Goal: Check status: Check status

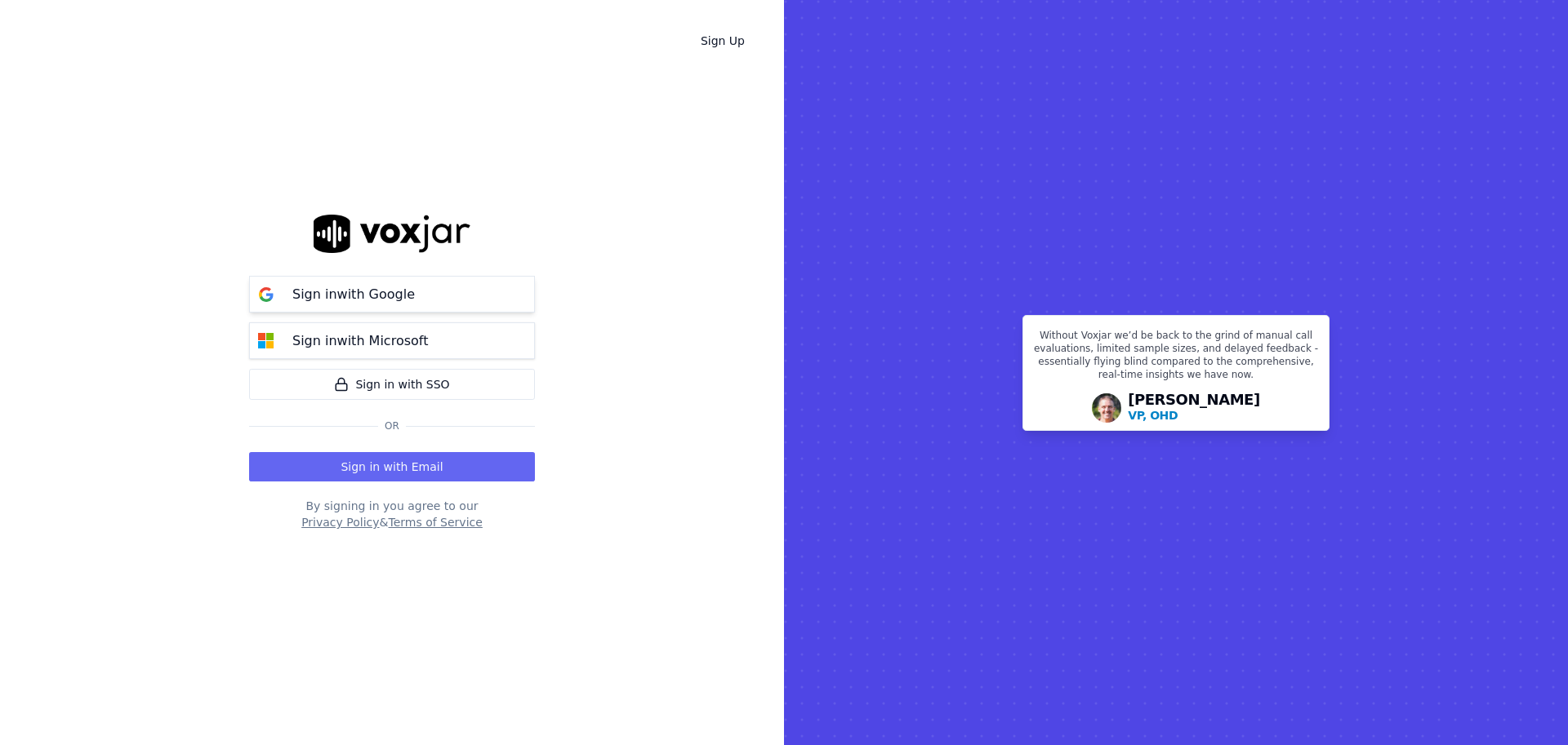
click at [281, 292] on img at bounding box center [266, 294] width 33 height 33
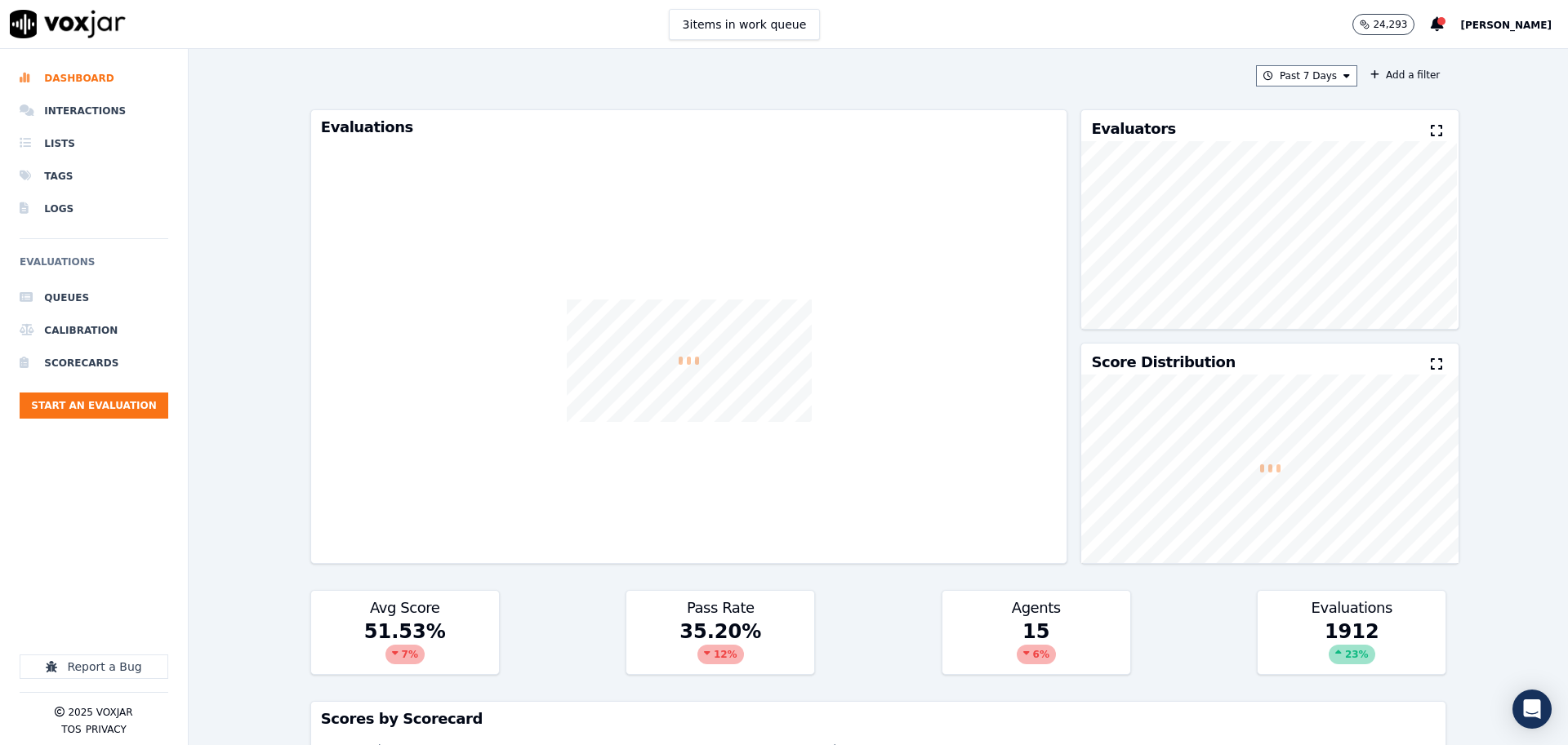
click at [1047, 53] on div "Past 7 Days Add a filter Evaluations Evaluators Score Distribution Avg Score 51…" at bounding box center [878, 397] width 1149 height 696
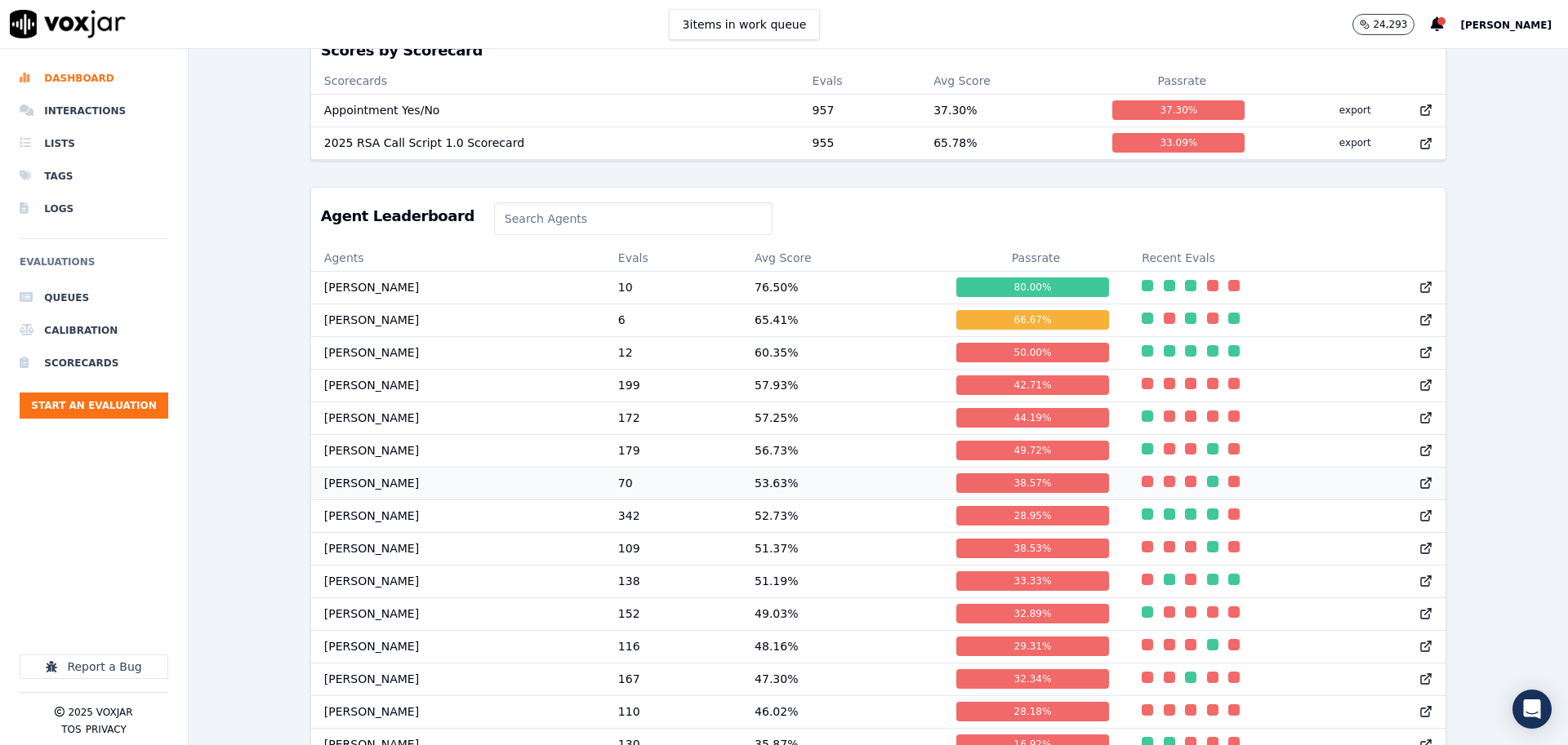
scroll to position [704, 0]
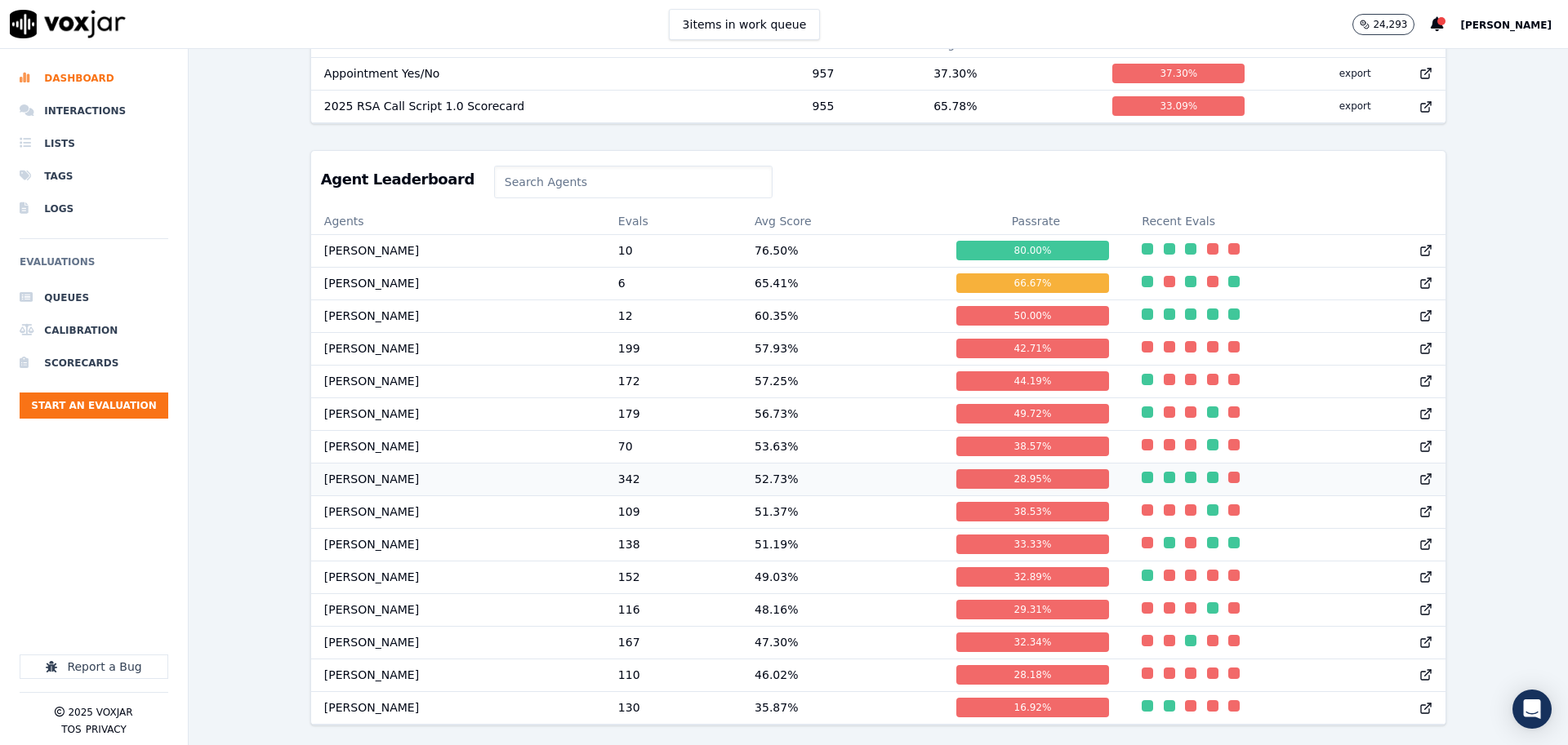
click at [367, 483] on td "Cade Patterson" at bounding box center [458, 479] width 294 height 33
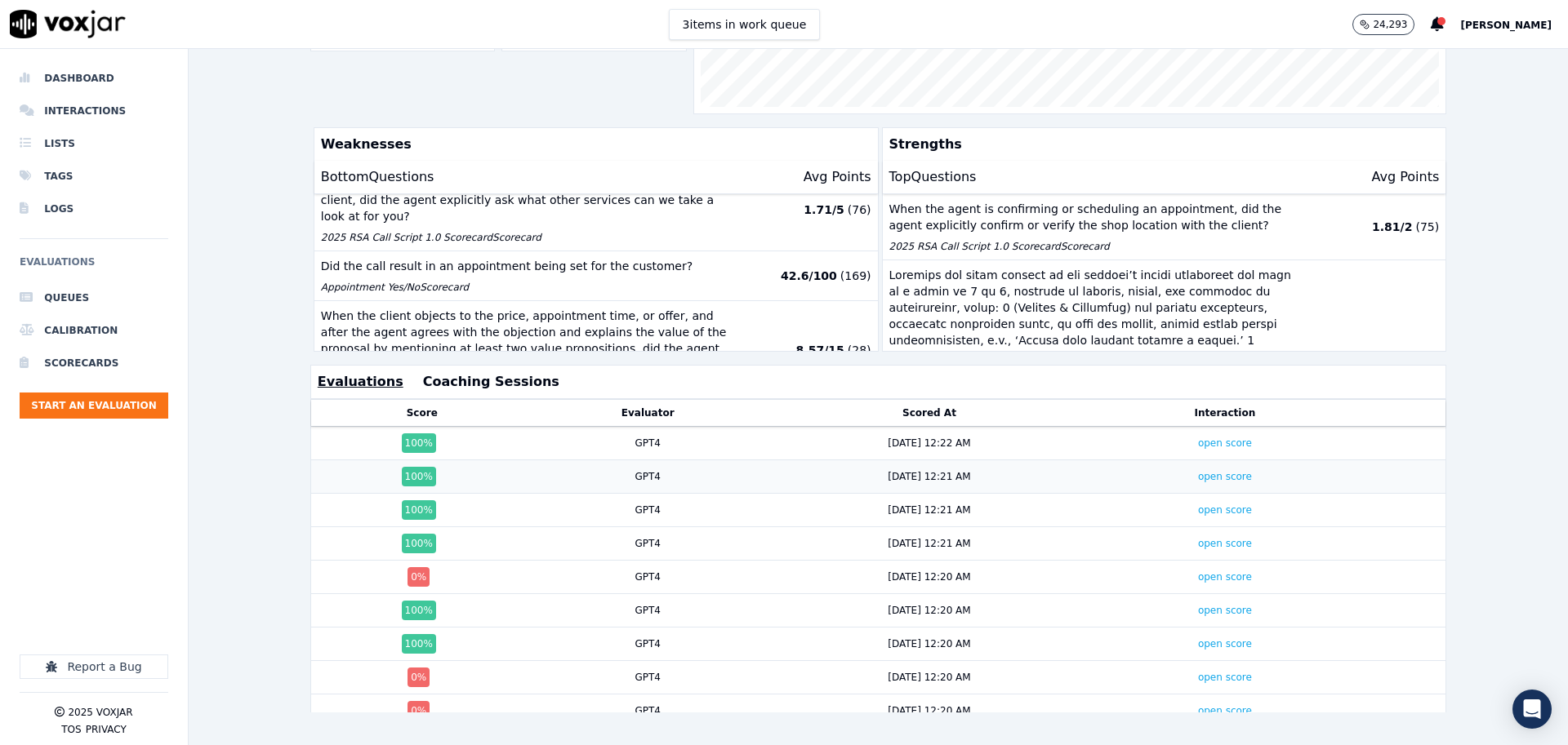
scroll to position [242, 0]
click at [524, 450] on div "100 %" at bounding box center [422, 443] width 209 height 20
drag, startPoint x: 673, startPoint y: 440, endPoint x: 917, endPoint y: 432, distance: 244.1
click at [673, 440] on div "GPT4" at bounding box center [649, 443] width 217 height 13
click at [1231, 438] on link "open score" at bounding box center [1225, 443] width 54 height 12
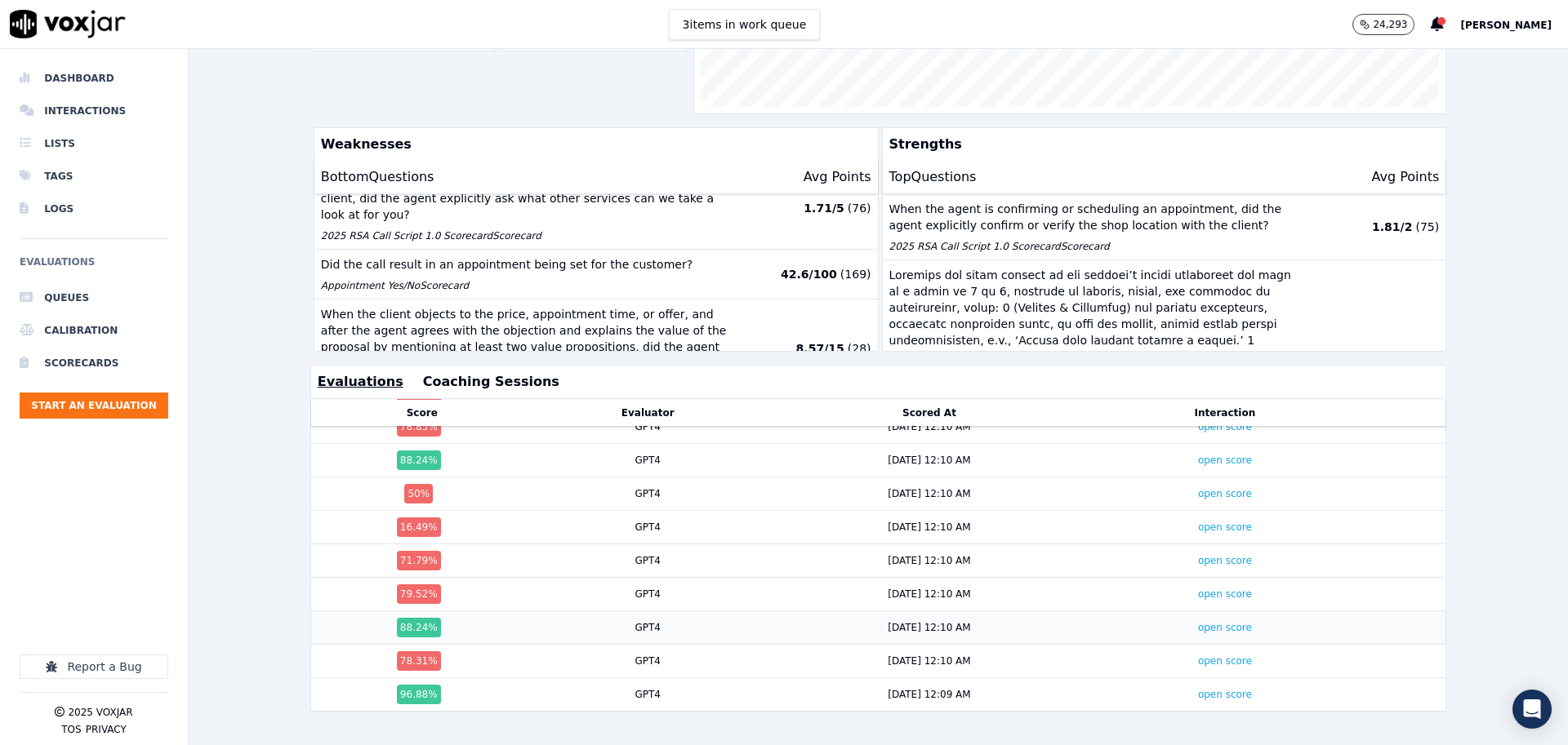
scroll to position [11162, 0]
click at [1244, 694] on link "open score" at bounding box center [1225, 694] width 54 height 12
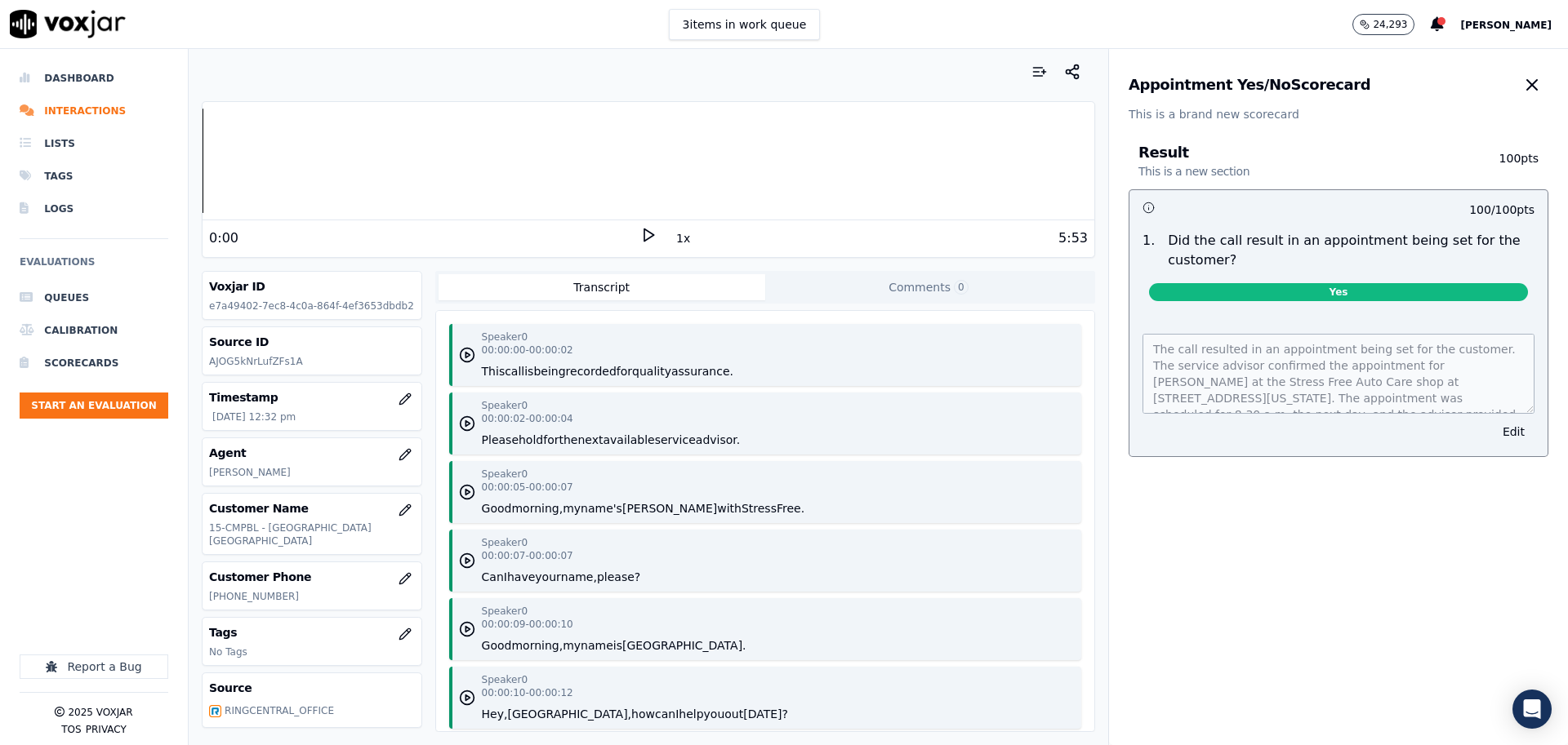
click at [650, 234] on icon at bounding box center [649, 235] width 16 height 16
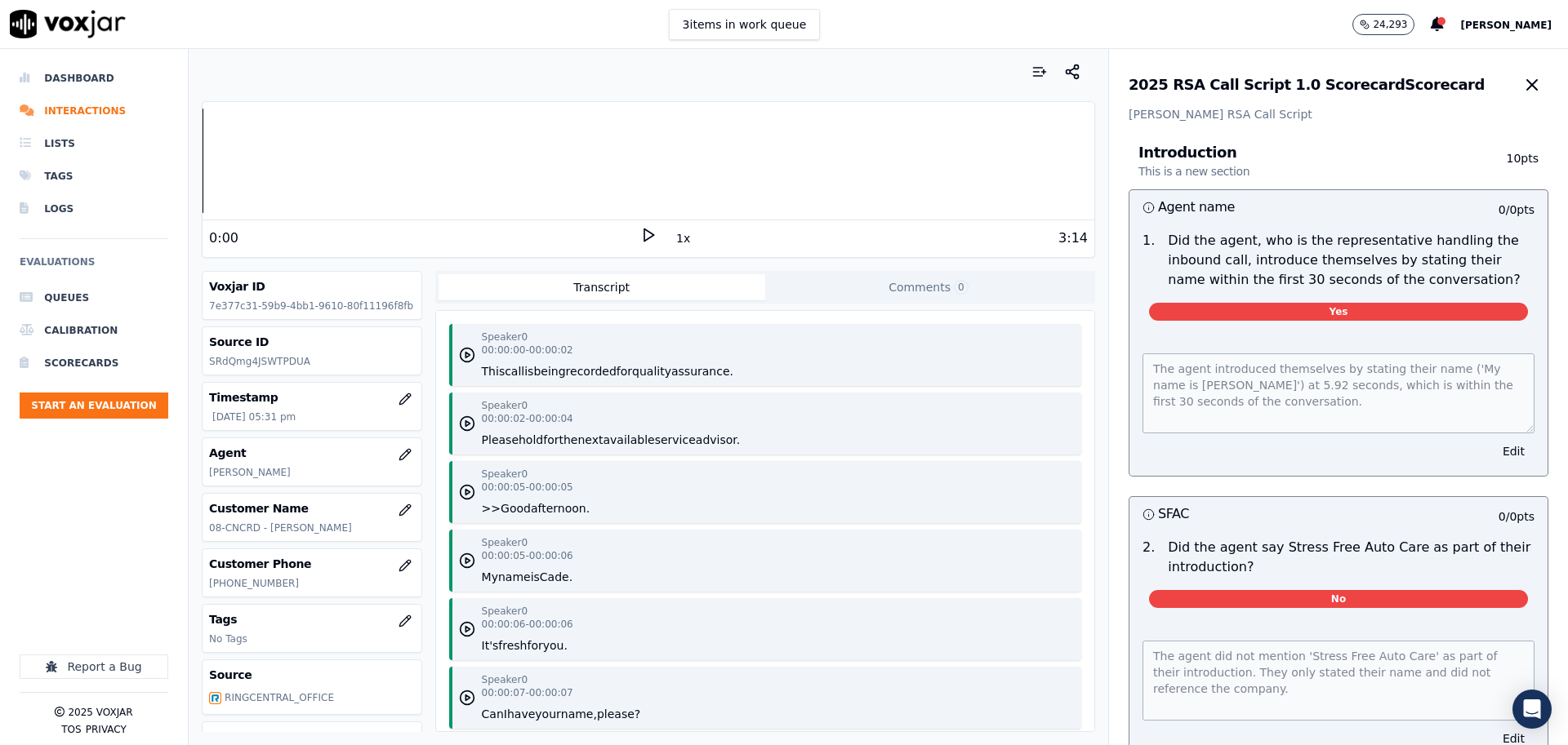
click at [651, 234] on icon at bounding box center [649, 235] width 16 height 16
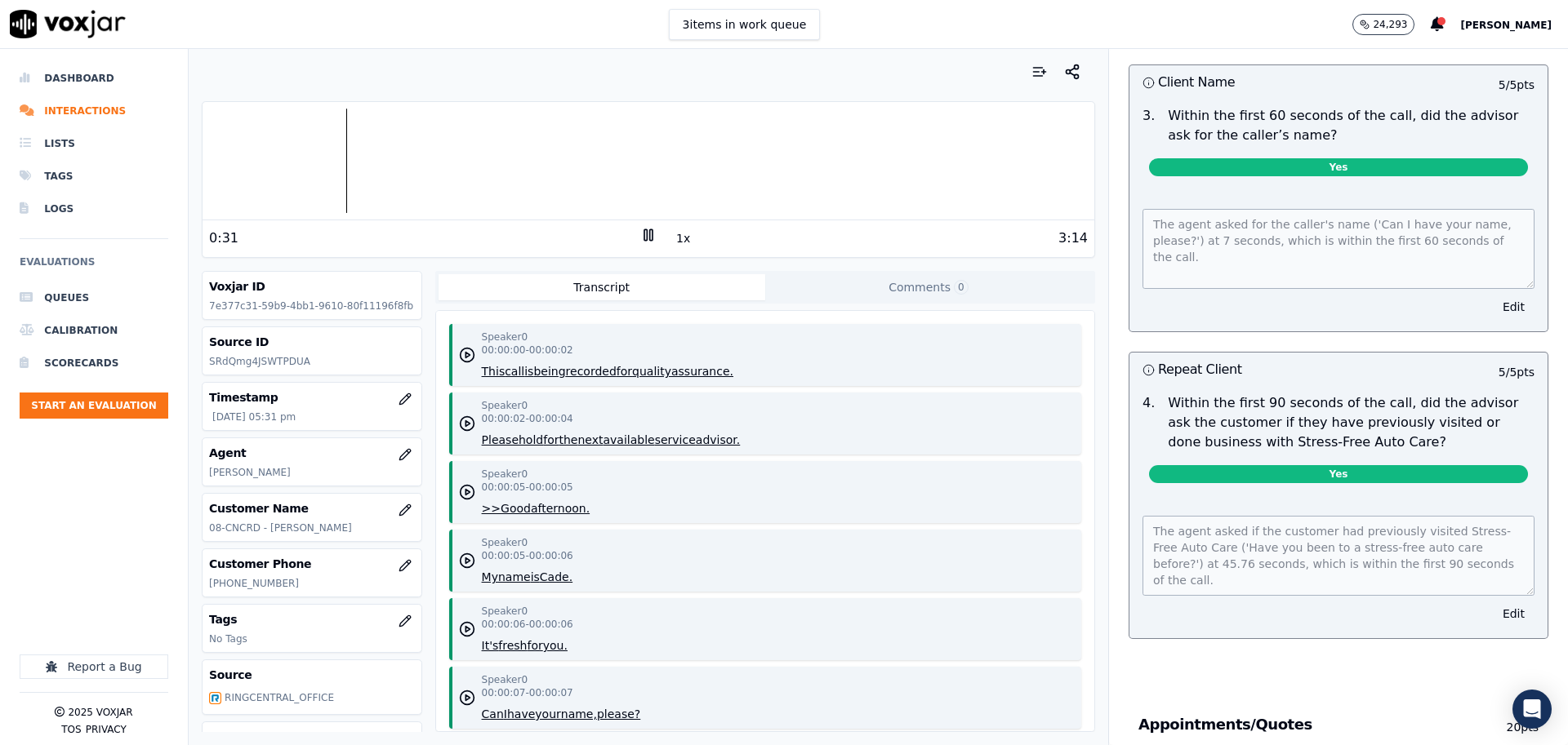
scroll to position [729, 0]
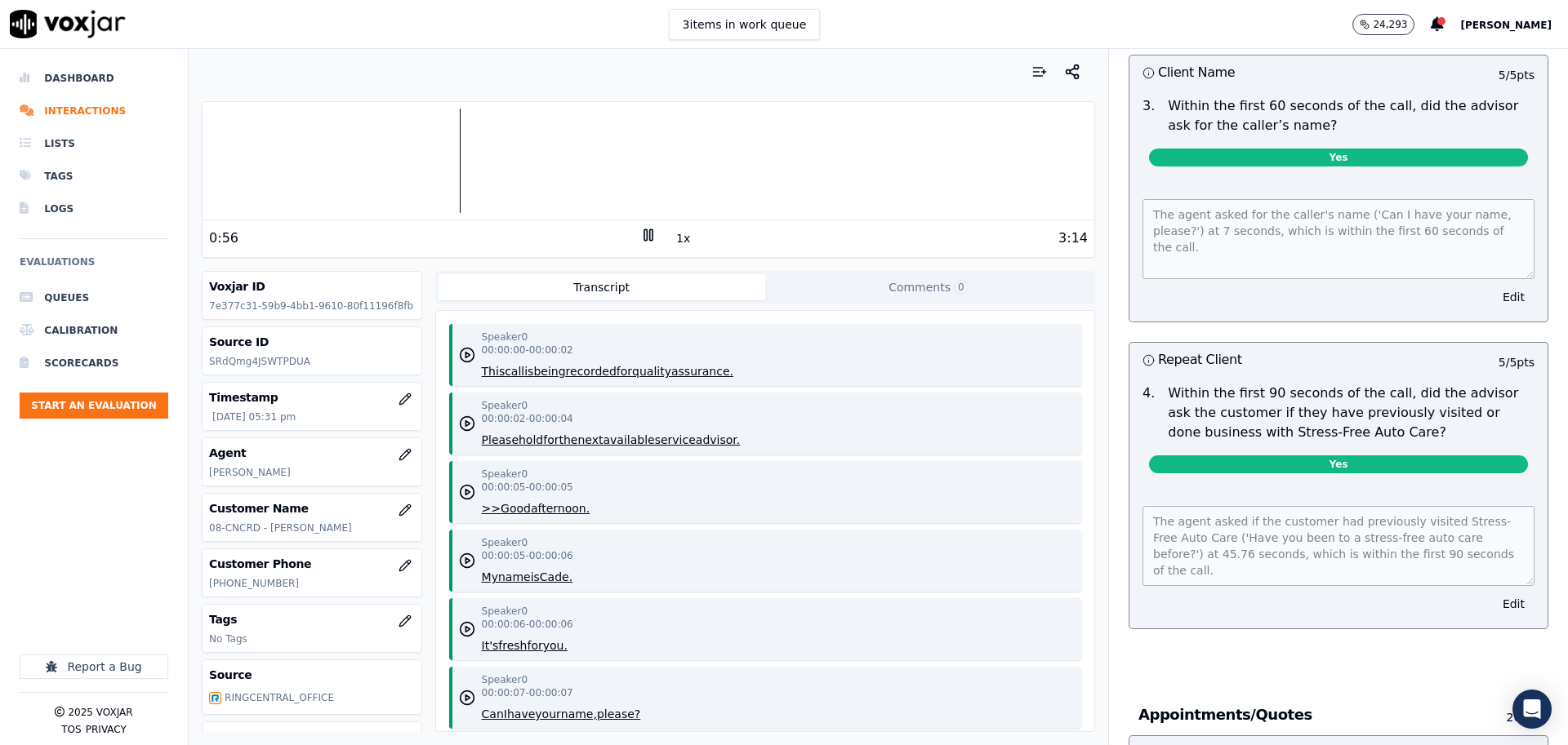
click at [642, 232] on icon at bounding box center [649, 235] width 16 height 16
